Goal: Task Accomplishment & Management: Complete application form

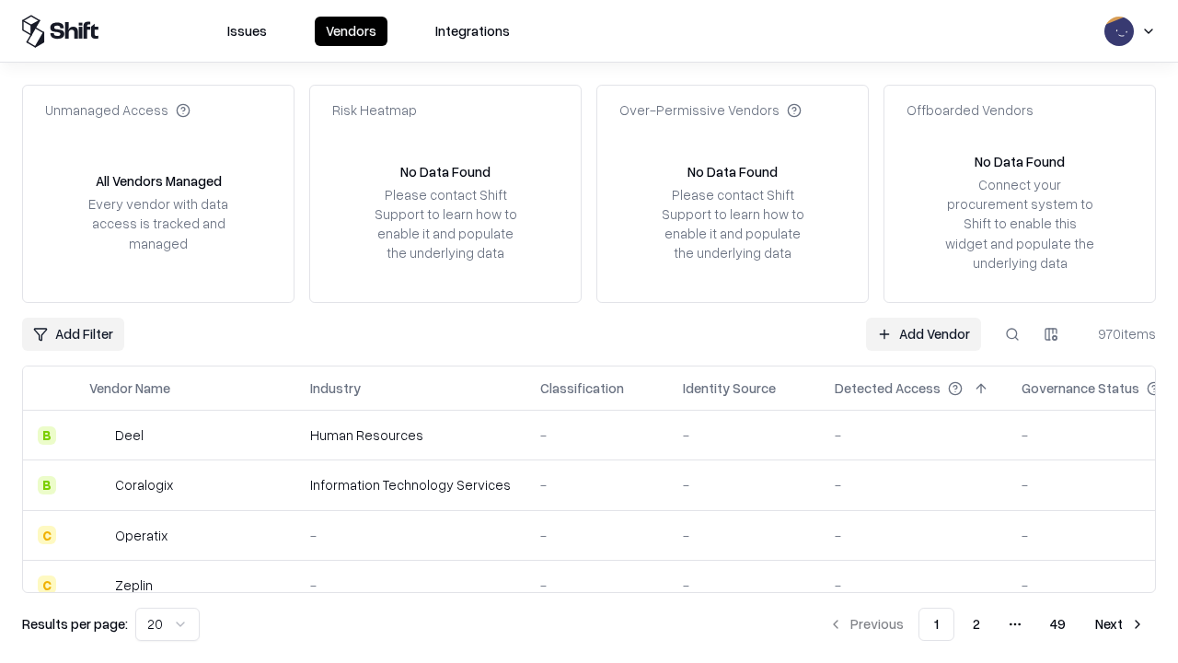
click at [923, 333] on link "Add Vendor" at bounding box center [923, 333] width 115 height 33
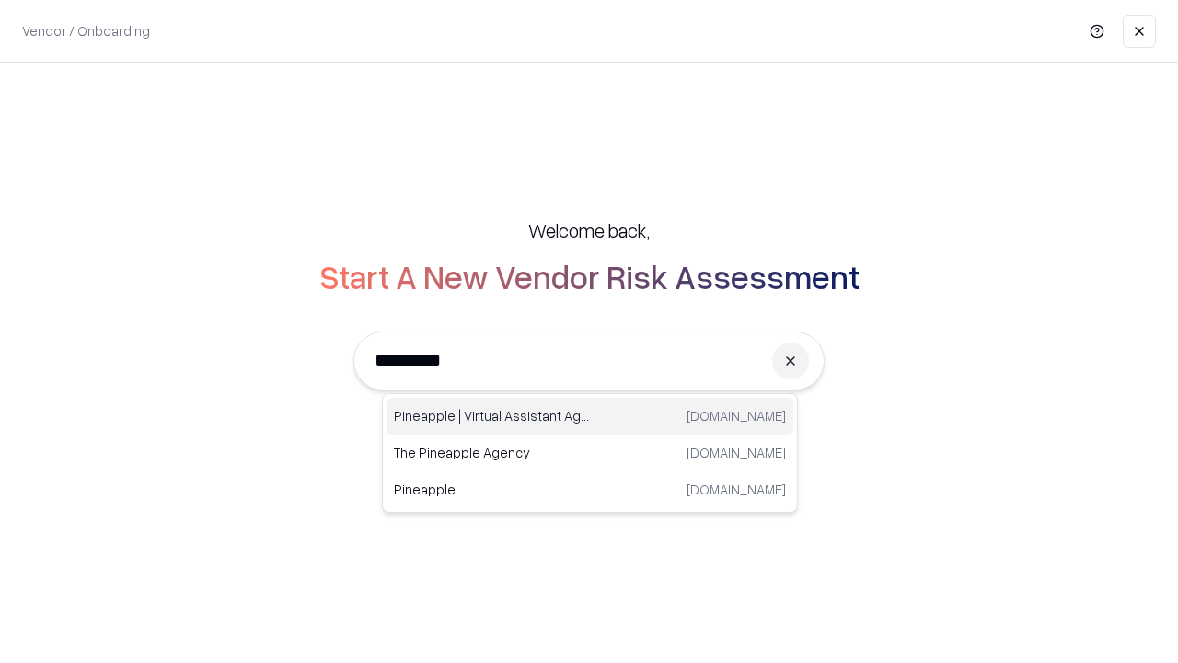
click at [590, 416] on div "Pineapple | Virtual Assistant Agency [DOMAIN_NAME]" at bounding box center [589, 416] width 407 height 37
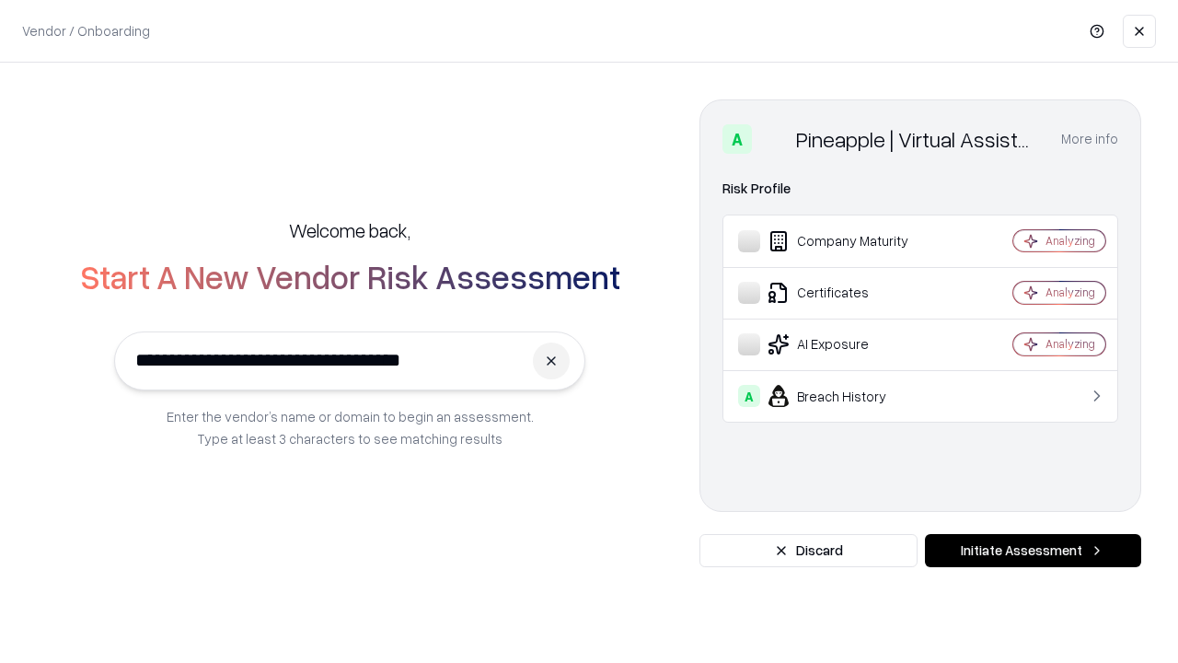
type input "**********"
click at [1032, 550] on button "Initiate Assessment" at bounding box center [1033, 550] width 216 height 33
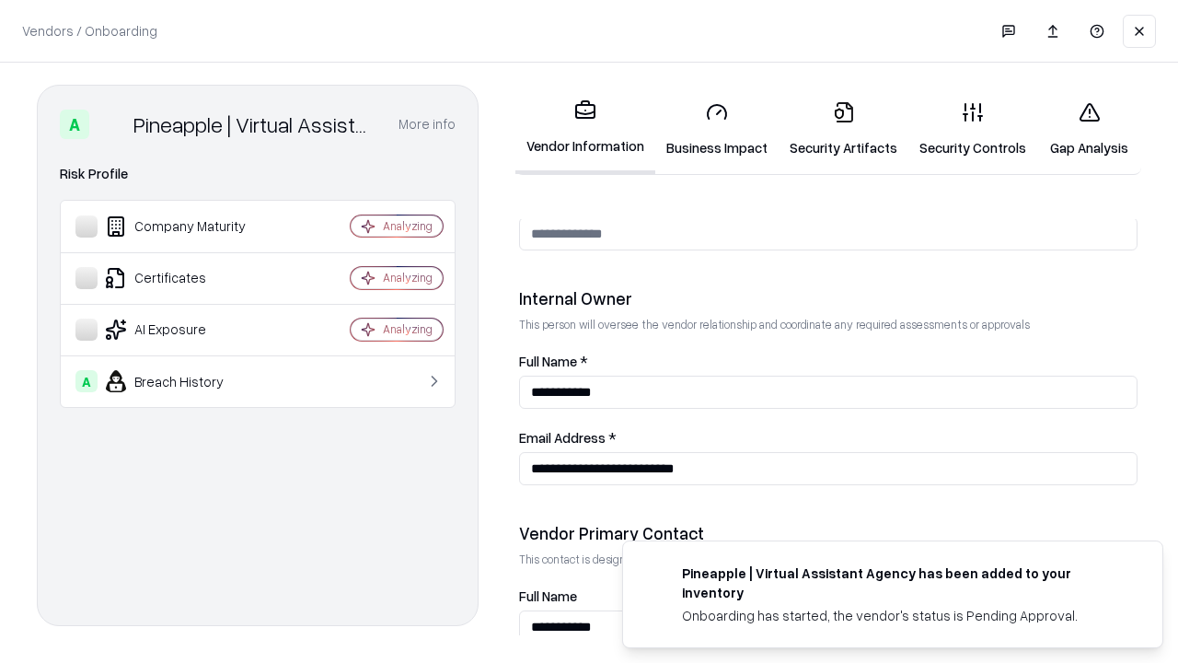
scroll to position [953, 0]
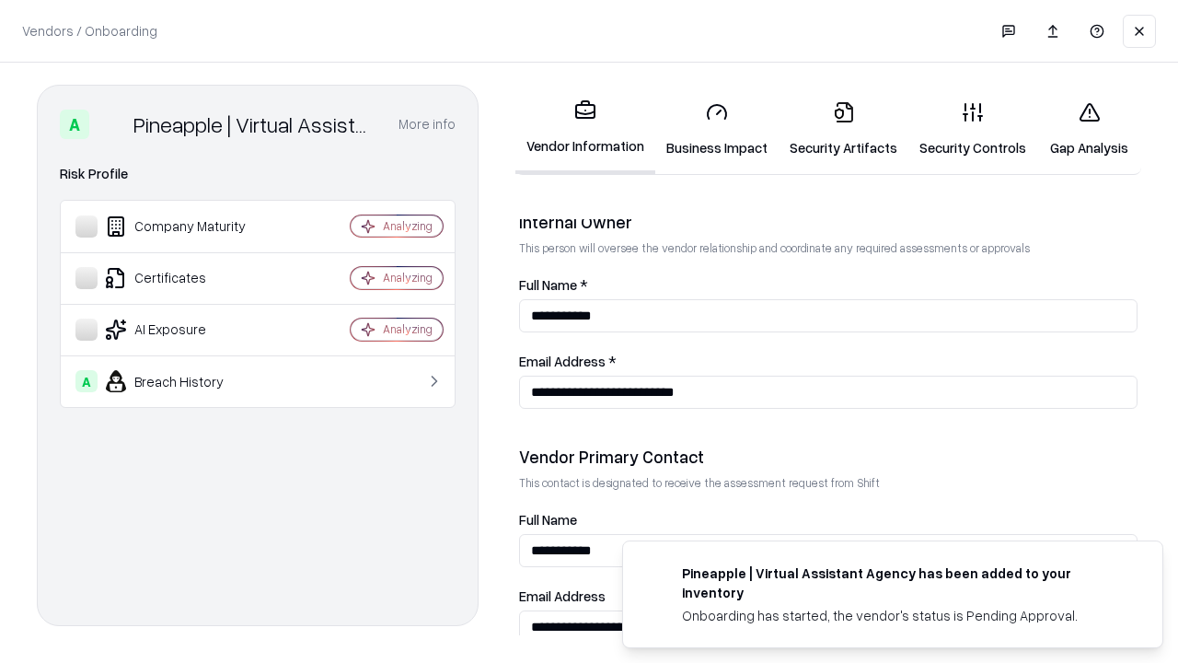
click at [717, 129] on link "Business Impact" at bounding box center [716, 129] width 123 height 86
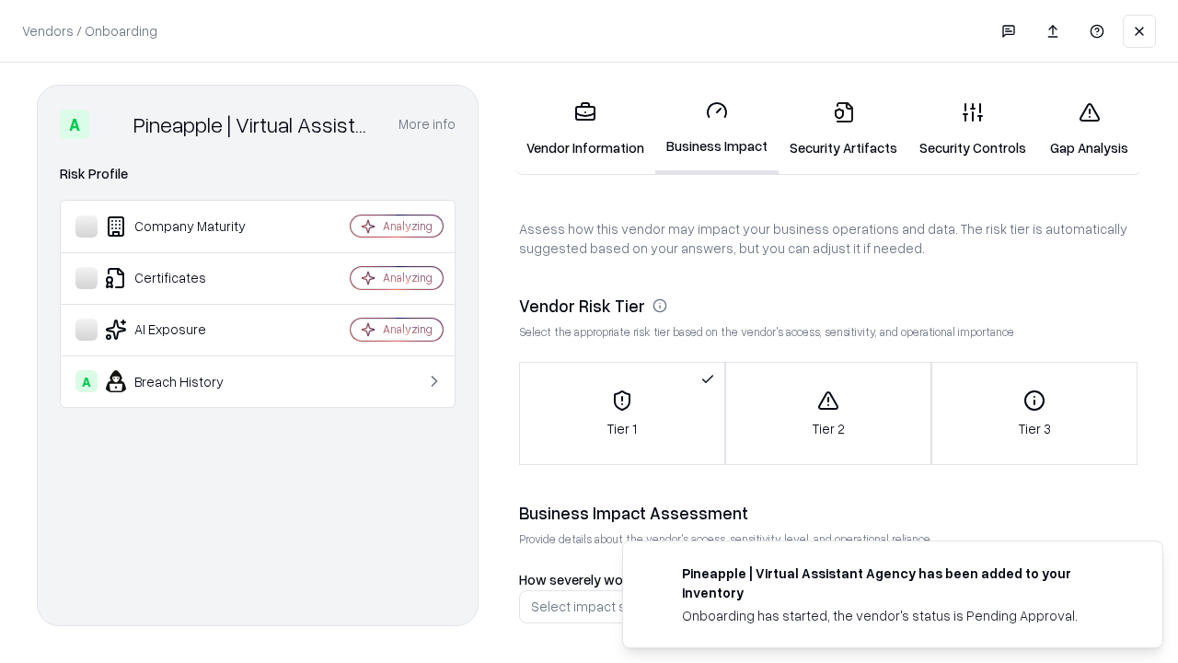
click at [1089, 129] on link "Gap Analysis" at bounding box center [1089, 129] width 104 height 86
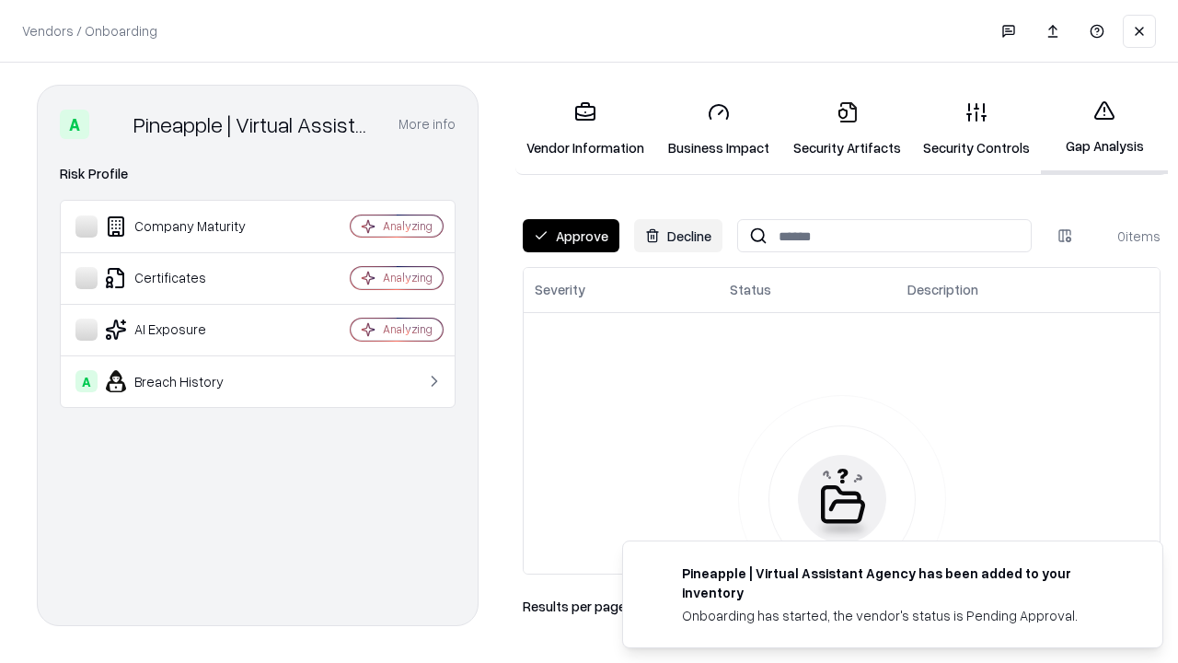
click at [570, 236] on button "Approve" at bounding box center [571, 235] width 97 height 33
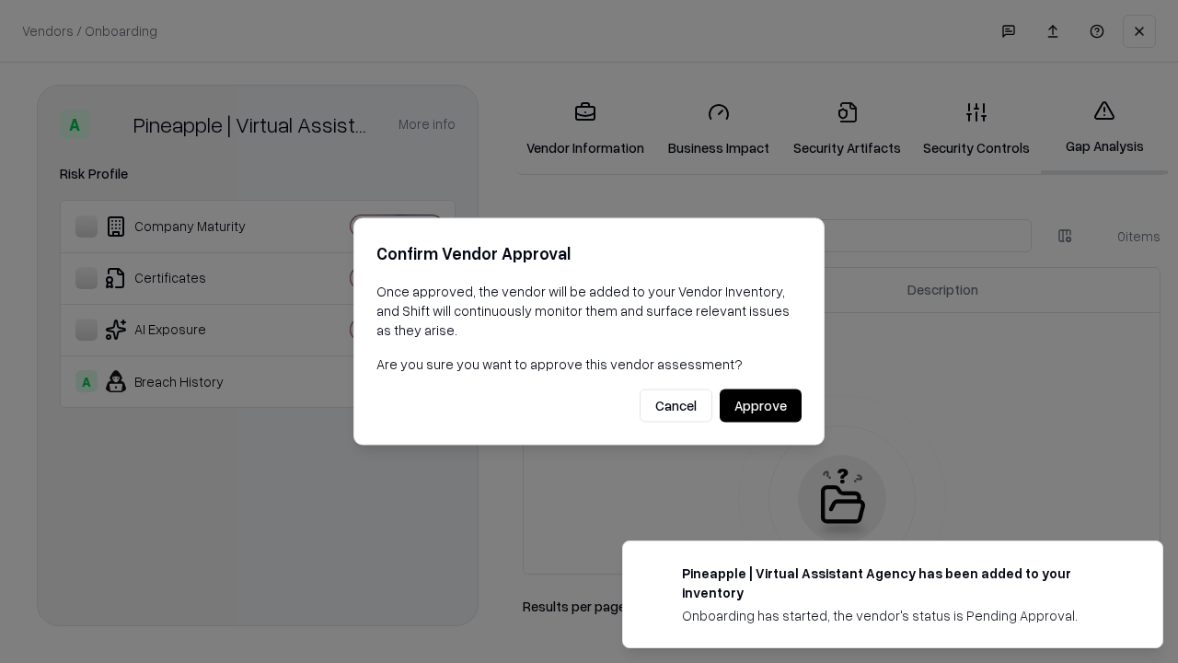
click at [760, 405] on button "Approve" at bounding box center [761, 405] width 82 height 33
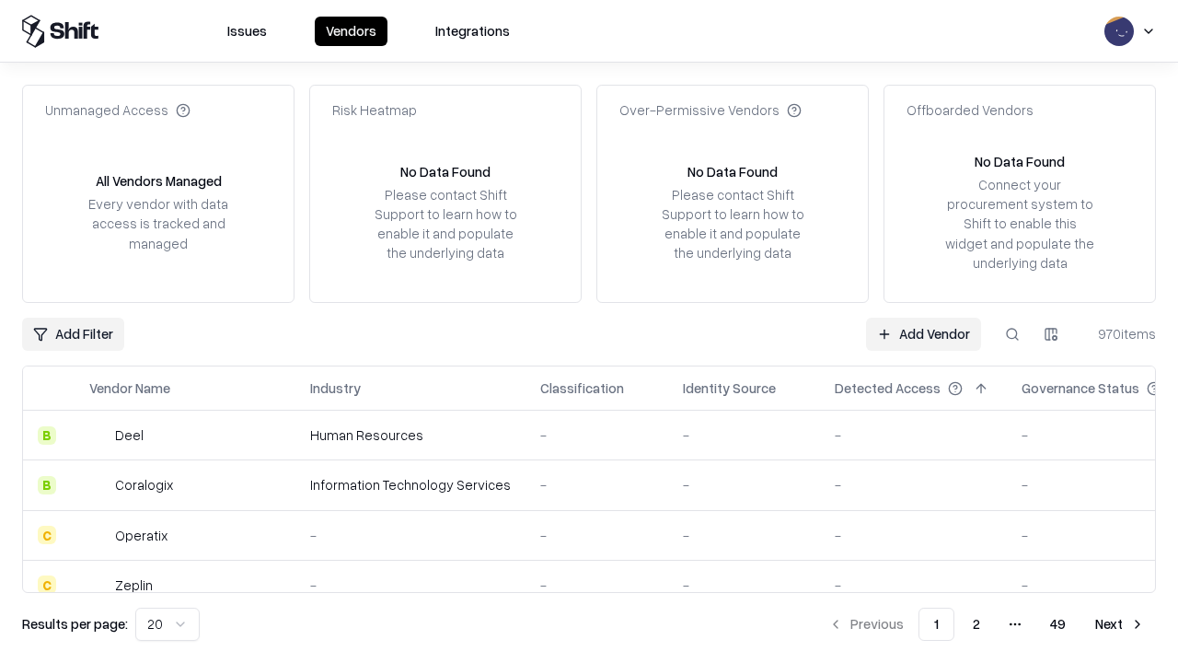
type input "**********"
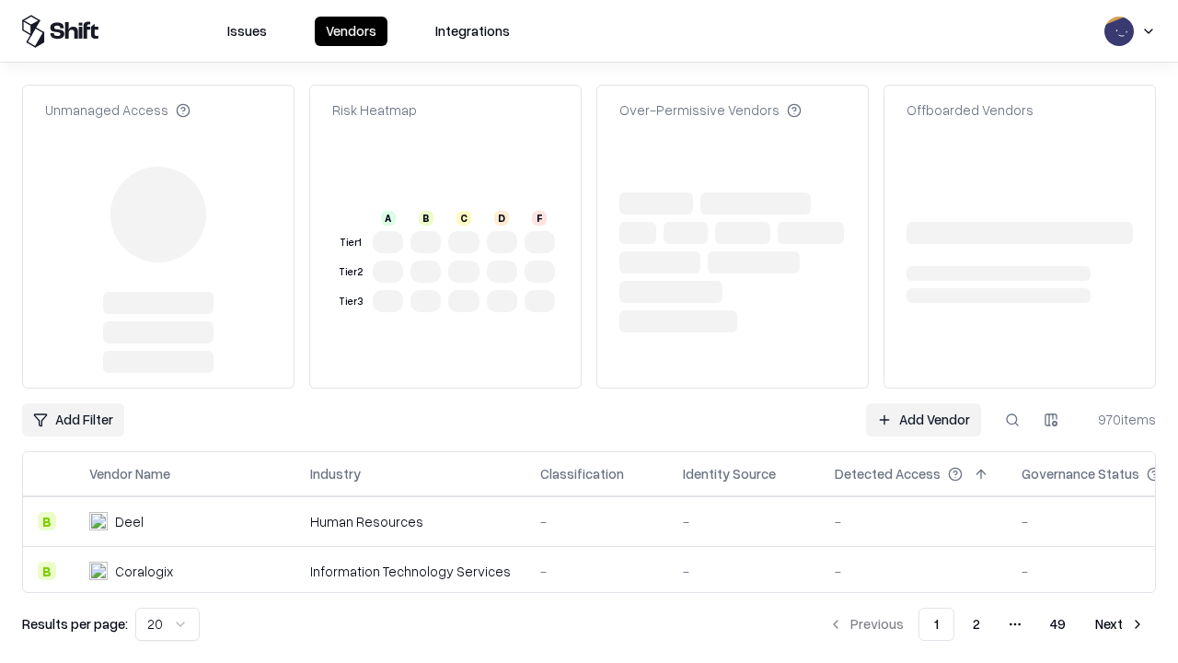
click at [923, 403] on link "Add Vendor" at bounding box center [923, 419] width 115 height 33
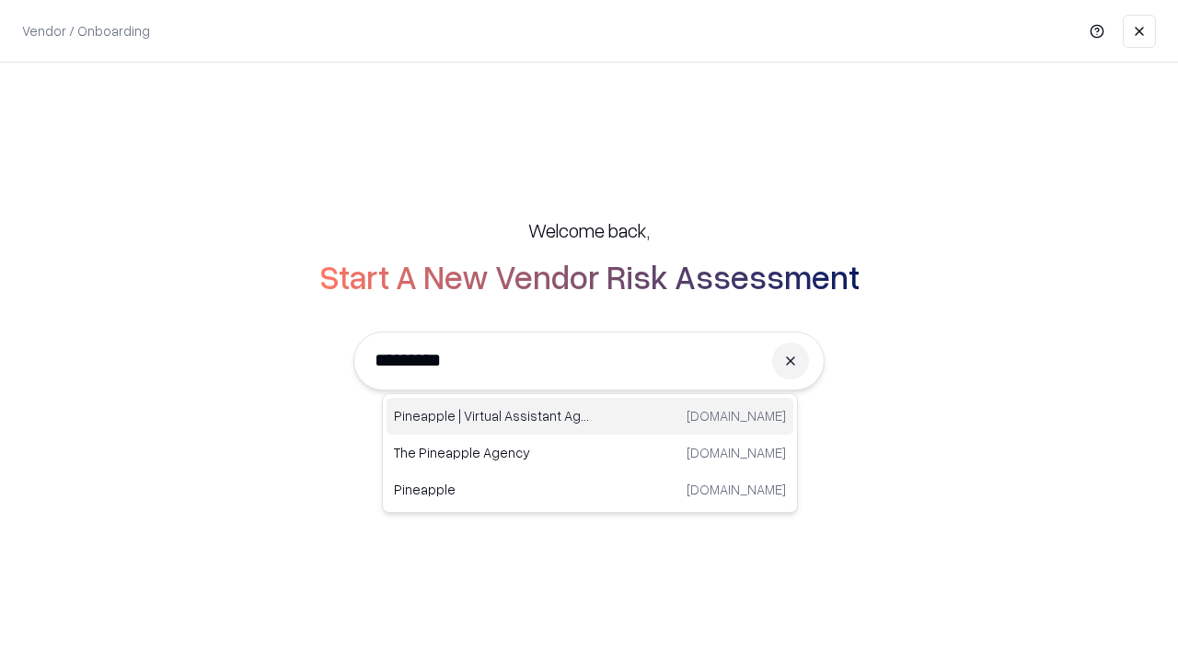
click at [590, 416] on div "Pineapple | Virtual Assistant Agency [DOMAIN_NAME]" at bounding box center [589, 416] width 407 height 37
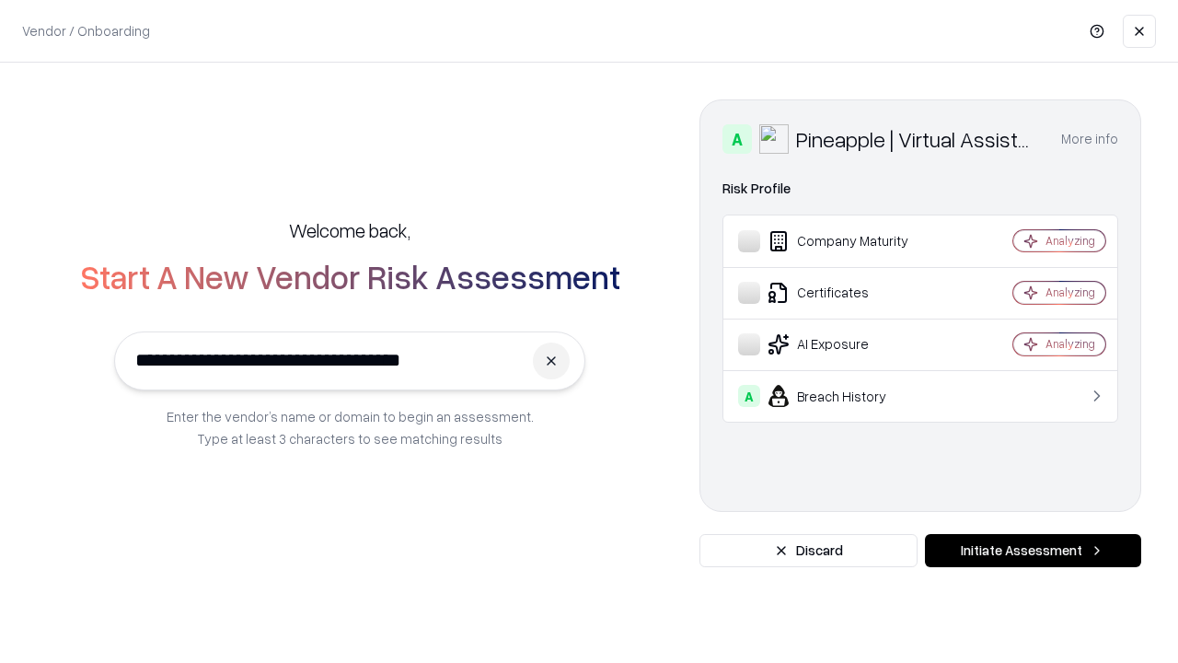
type input "**********"
click at [1032, 550] on button "Initiate Assessment" at bounding box center [1033, 550] width 216 height 33
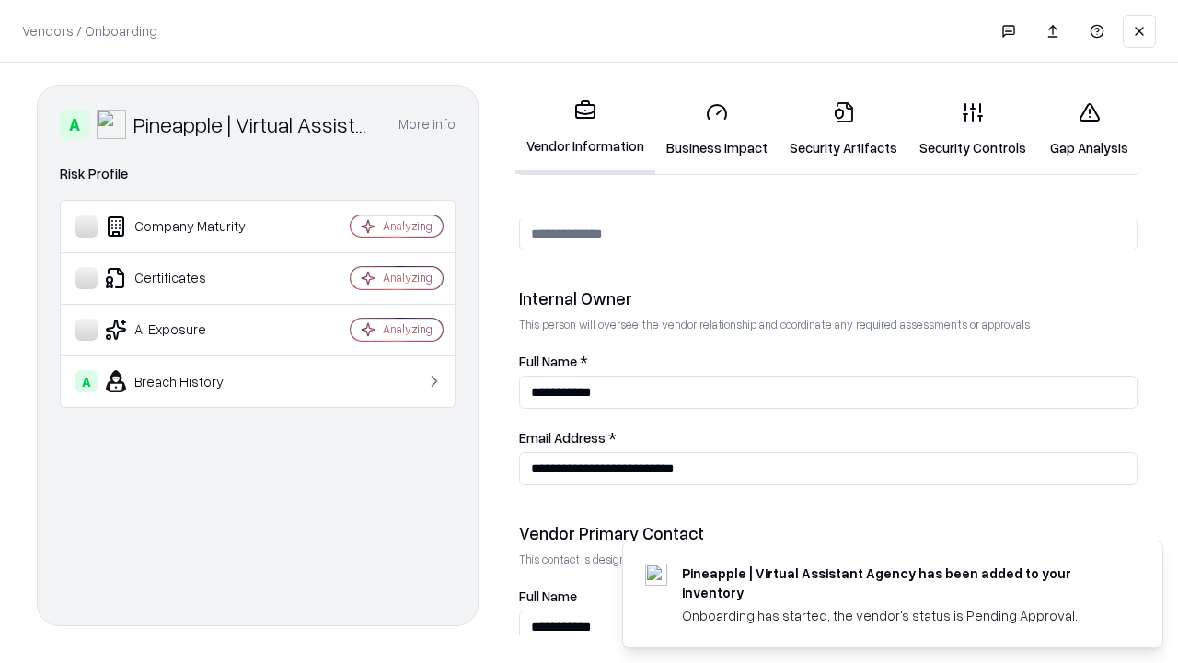
scroll to position [953, 0]
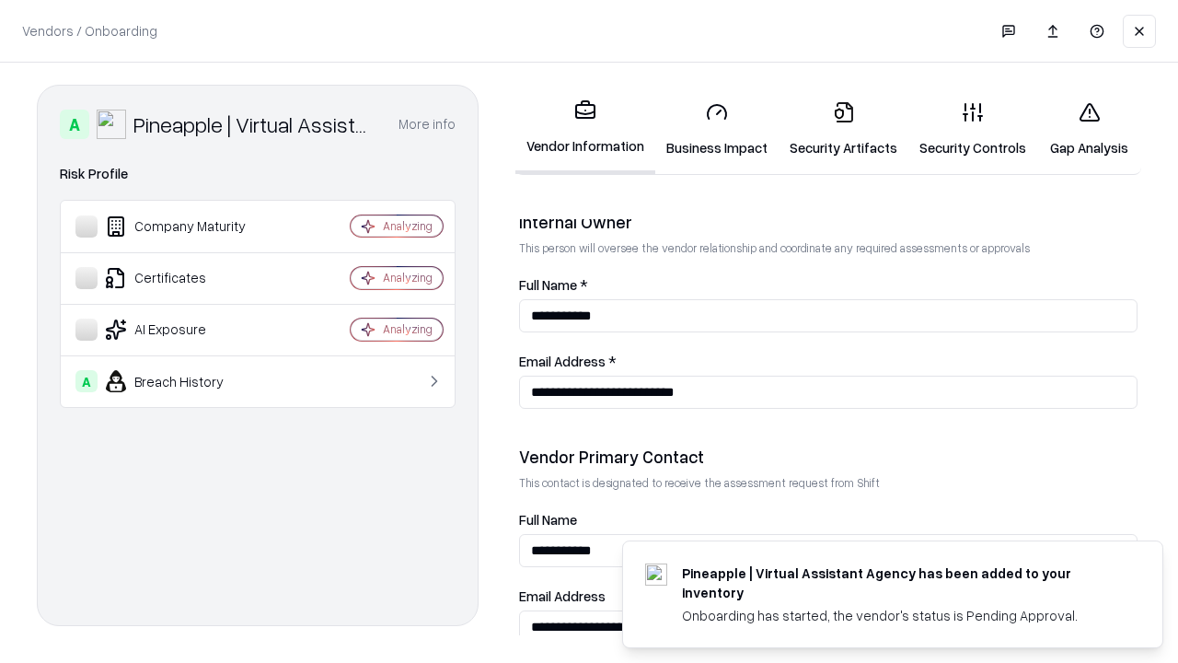
click at [1089, 129] on link "Gap Analysis" at bounding box center [1089, 129] width 104 height 86
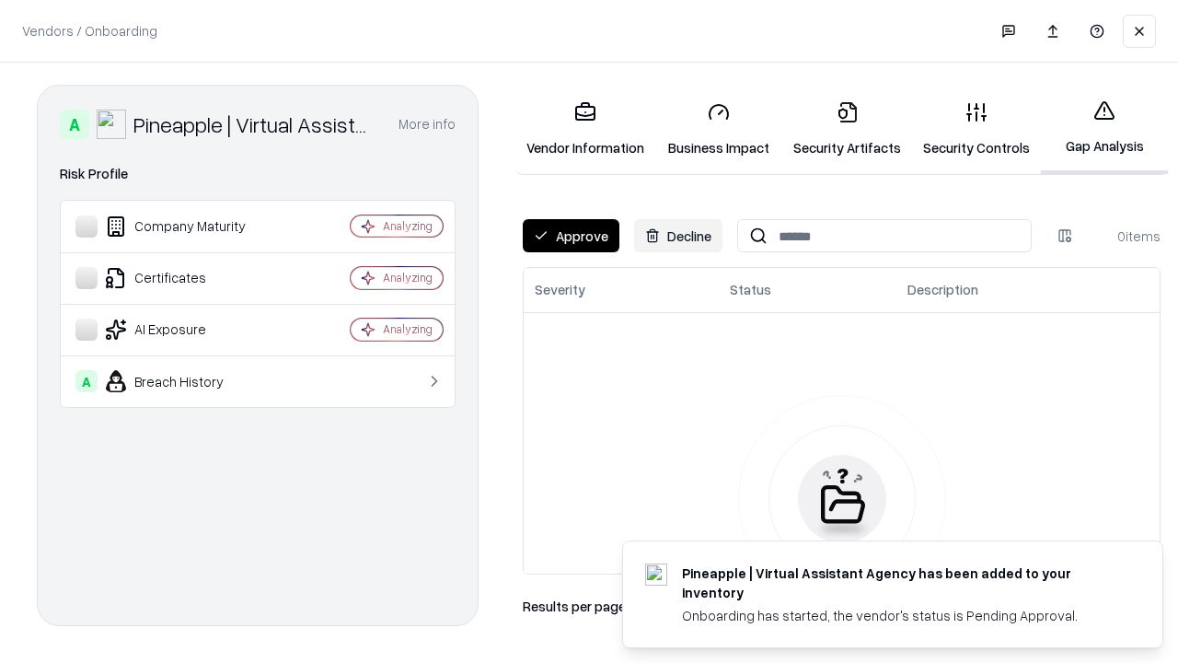
click at [570, 236] on button "Approve" at bounding box center [571, 235] width 97 height 33
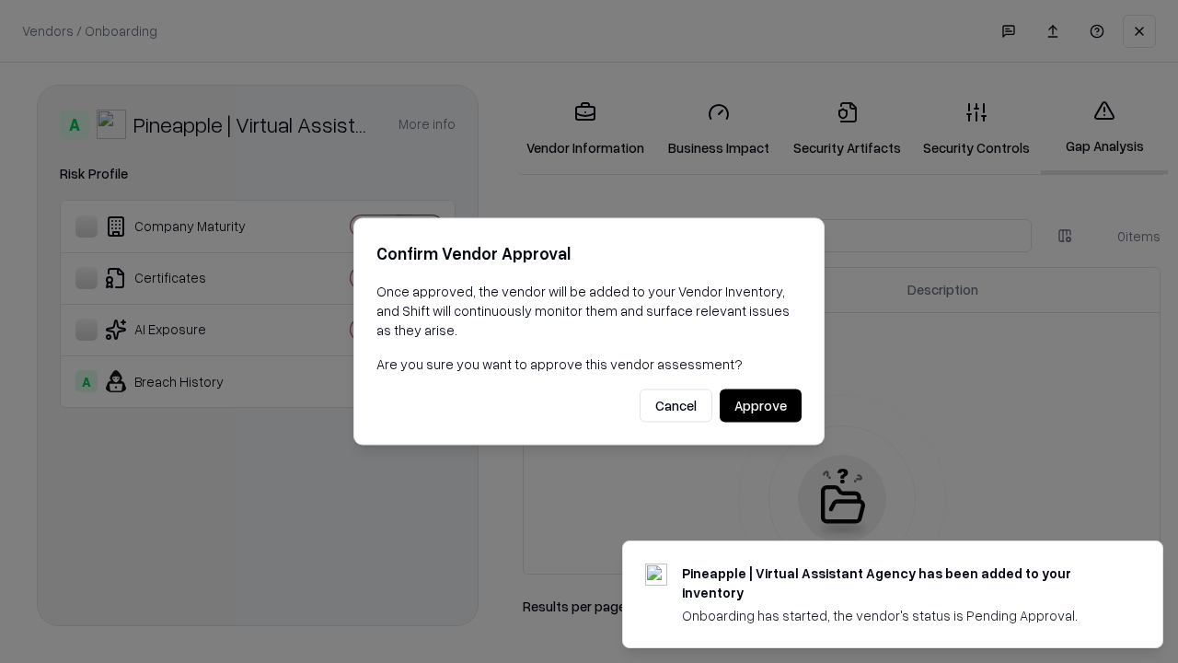
click at [760, 405] on button "Approve" at bounding box center [761, 405] width 82 height 33
